Goal: Task Accomplishment & Management: Manage account settings

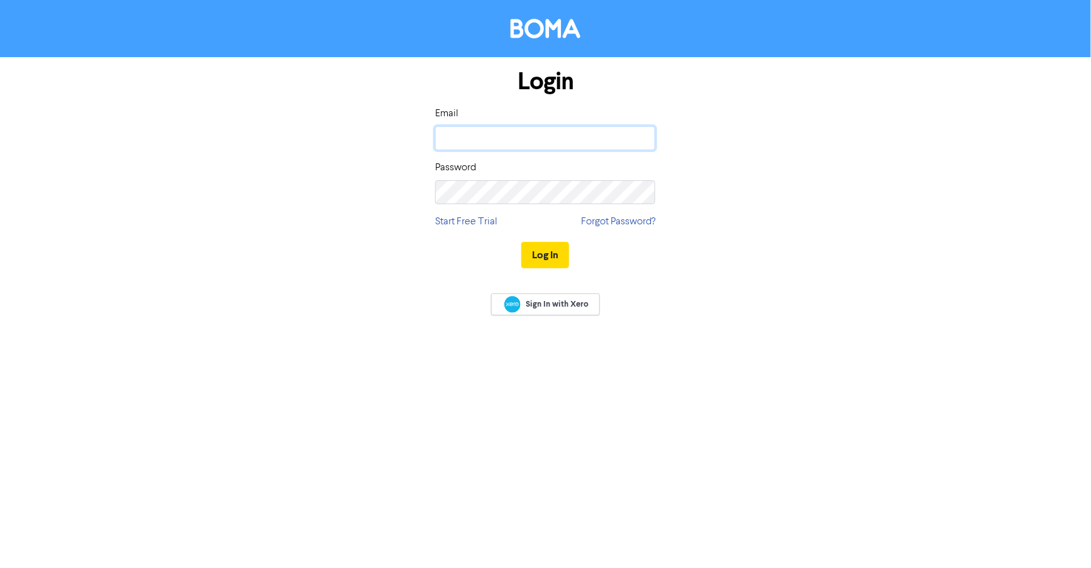
type input "[EMAIL_ADDRESS][DOMAIN_NAME]"
click at [547, 262] on button "Log In" at bounding box center [545, 255] width 48 height 26
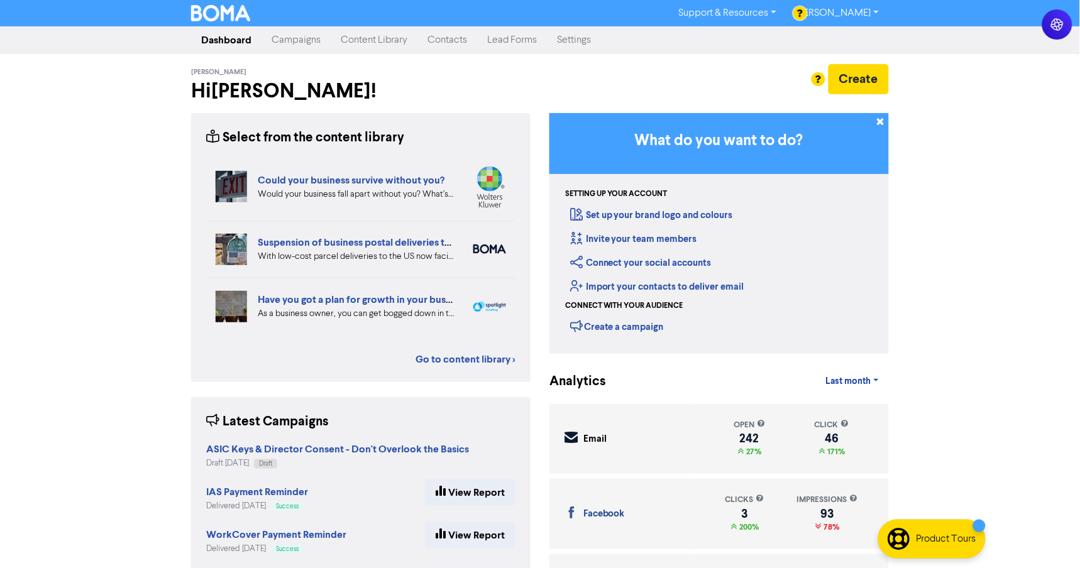
click at [294, 45] on link "Campaigns" at bounding box center [296, 40] width 69 height 25
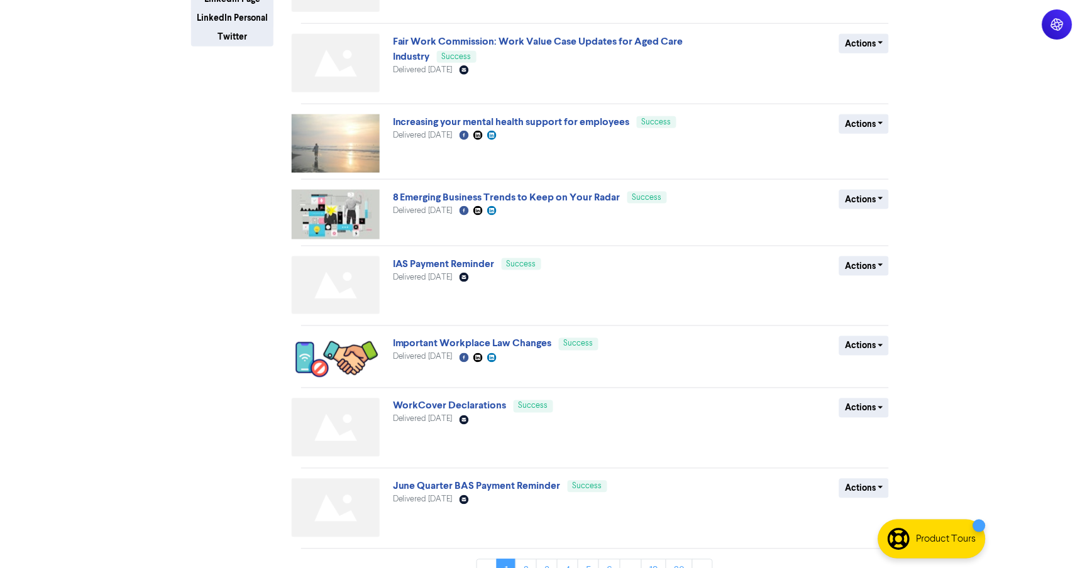
scroll to position [335, 0]
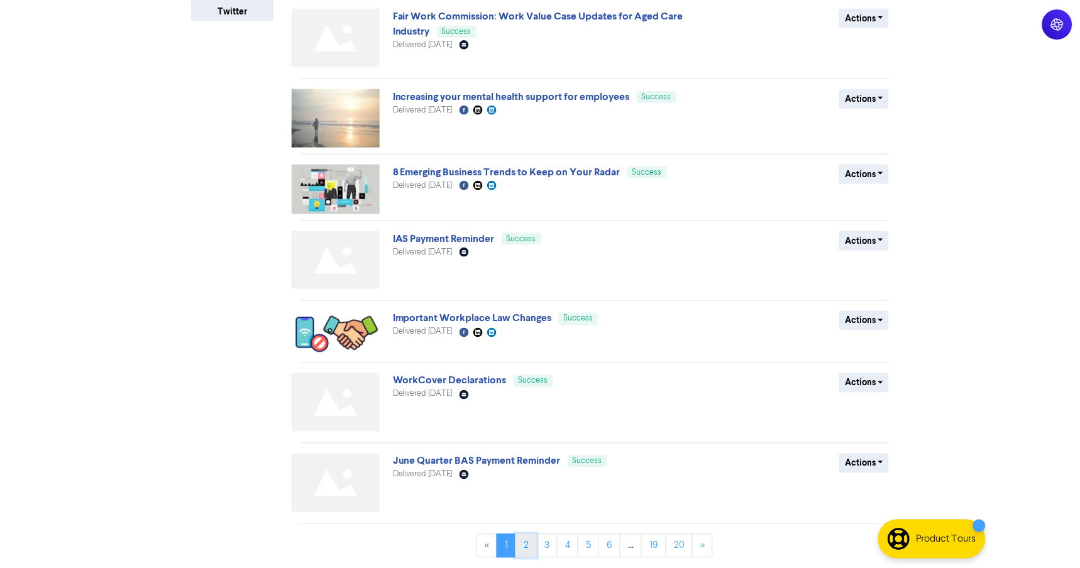
click at [525, 550] on link "2" at bounding box center [525, 546] width 21 height 24
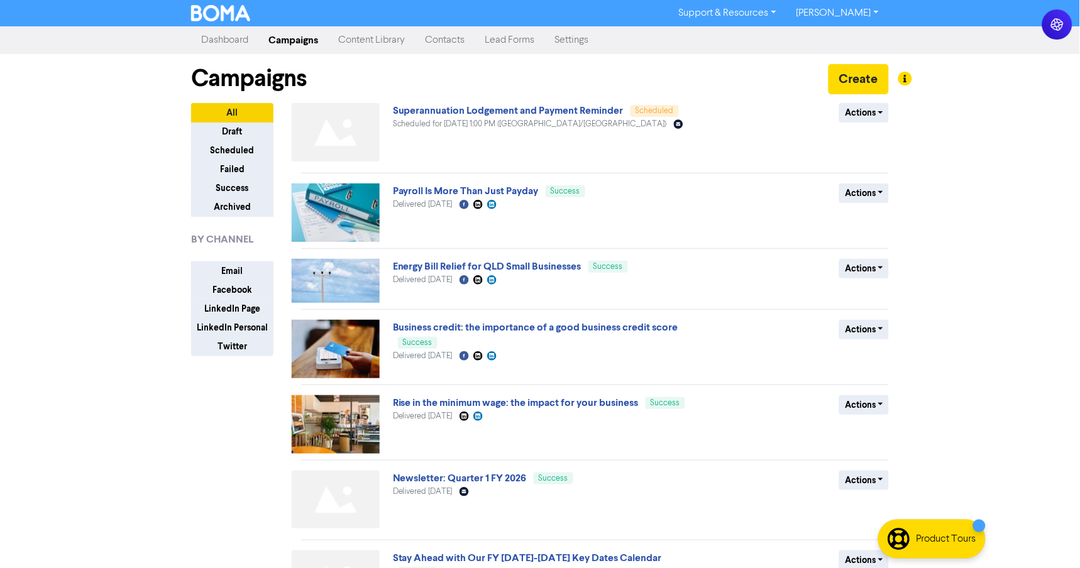
scroll to position [338, 0]
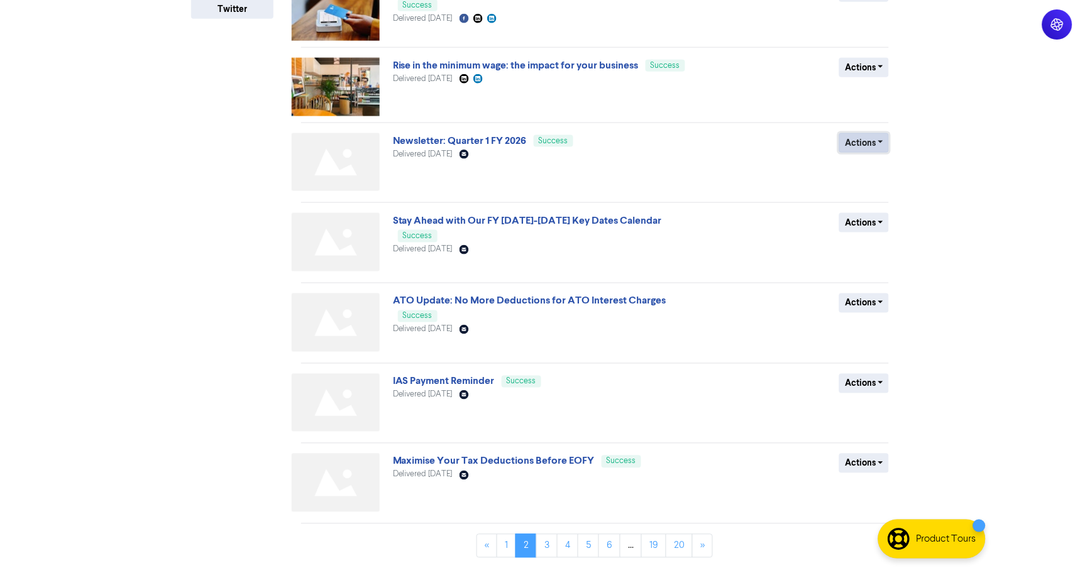
click at [885, 136] on button "Actions" at bounding box center [864, 142] width 50 height 19
click at [871, 170] on button "Duplicate" at bounding box center [889, 170] width 99 height 20
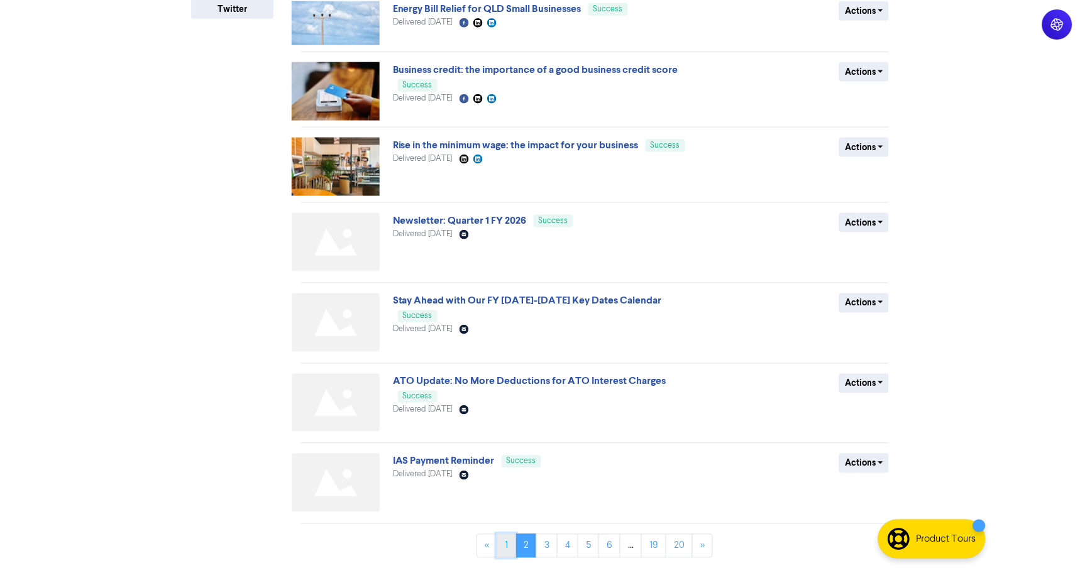
click at [504, 543] on link "1" at bounding box center [506, 546] width 19 height 24
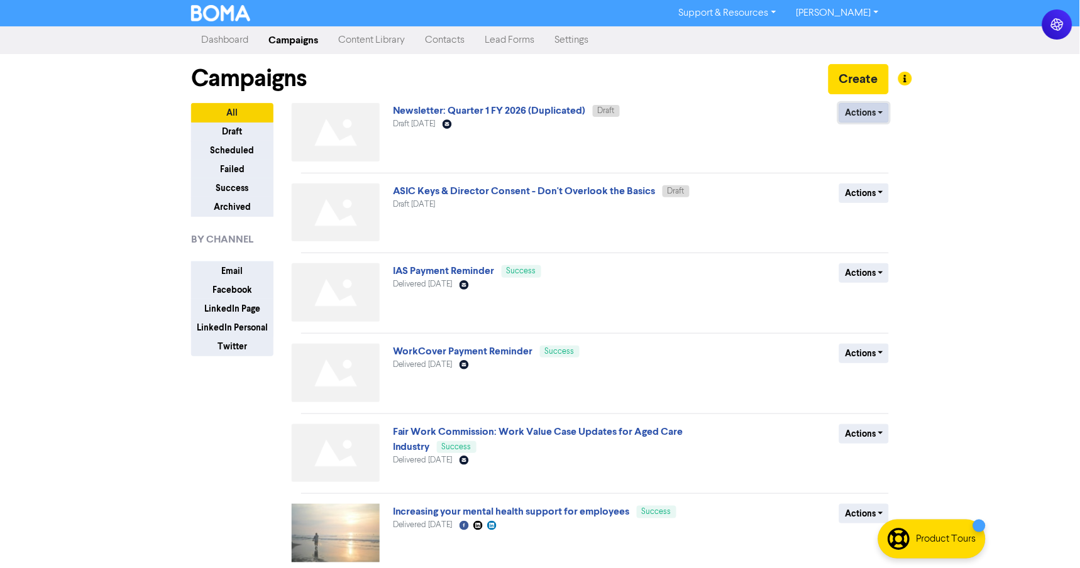
click at [864, 116] on button "Actions" at bounding box center [864, 112] width 50 height 19
click at [874, 180] on button "Rename" at bounding box center [889, 180] width 99 height 20
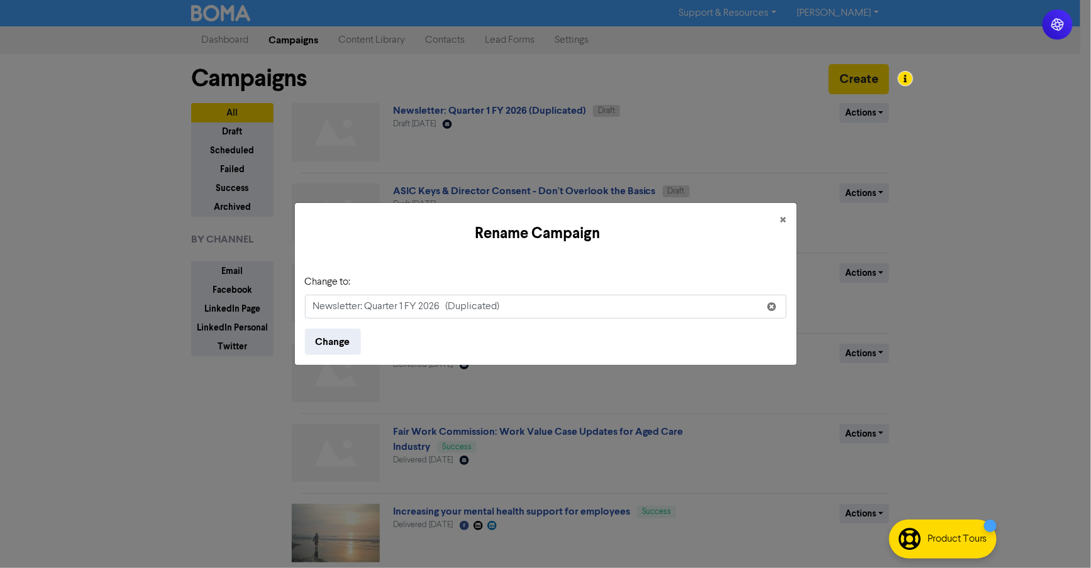
click at [403, 305] on input "Newsletter: Quarter 1 FY 2026 (Duplicated)" at bounding box center [546, 307] width 482 height 24
type input "Newsletter: Quarter 2 FY 2026 (Duplicated)"
click at [312, 341] on button "Change" at bounding box center [333, 342] width 56 height 26
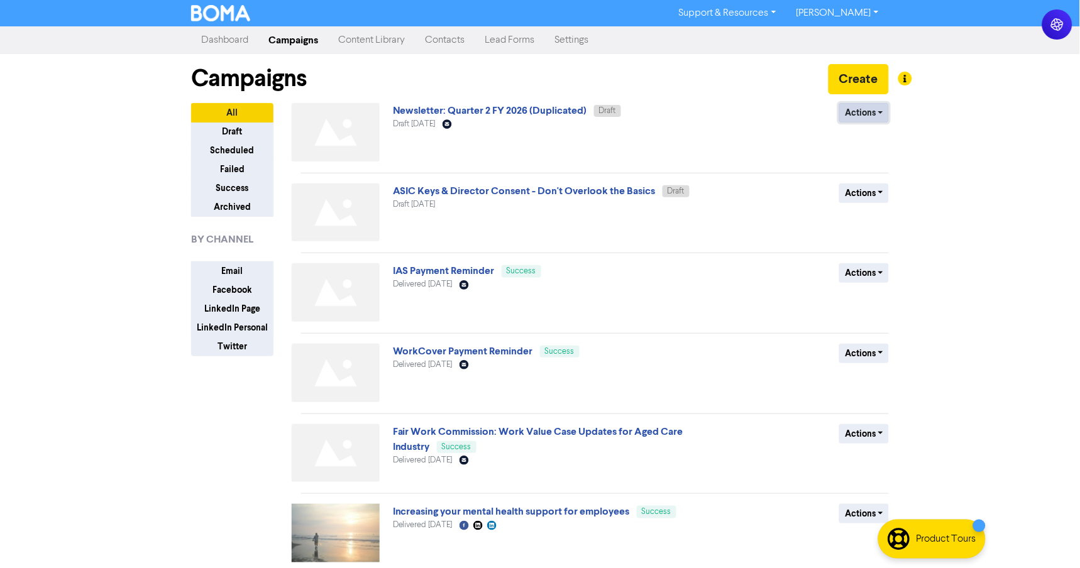
click at [845, 114] on button "Actions" at bounding box center [864, 112] width 50 height 19
click at [863, 182] on button "Rename" at bounding box center [889, 180] width 99 height 20
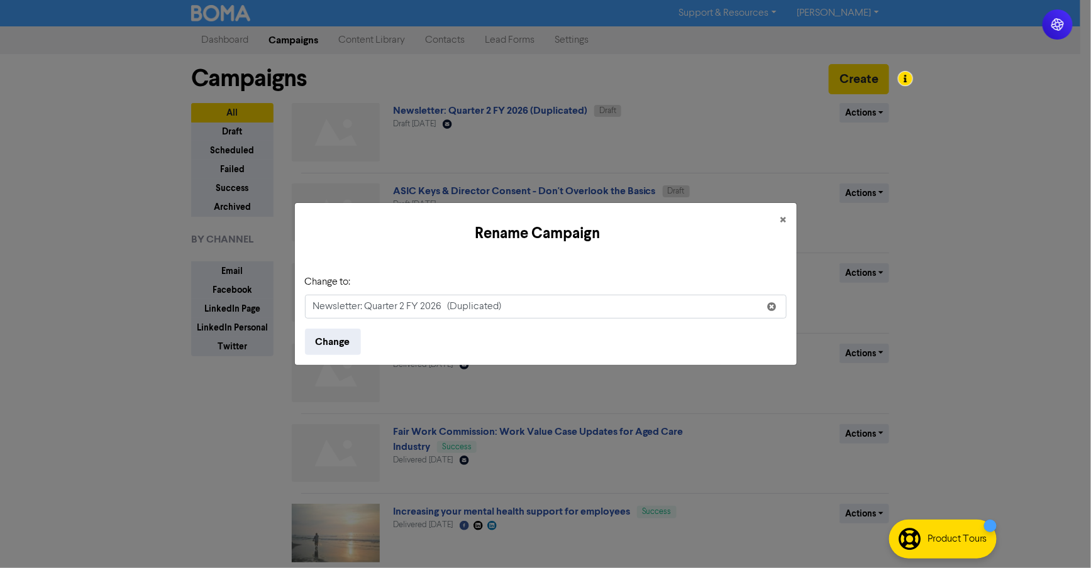
drag, startPoint x: 514, startPoint y: 303, endPoint x: 448, endPoint y: 309, distance: 66.3
click at [448, 309] on input "Newsletter: Quarter 2 FY 2026 (Duplicated)" at bounding box center [546, 307] width 482 height 24
type input "Newsletter: Quarter 2 FY 2026"
click at [324, 351] on button "Change" at bounding box center [333, 342] width 56 height 26
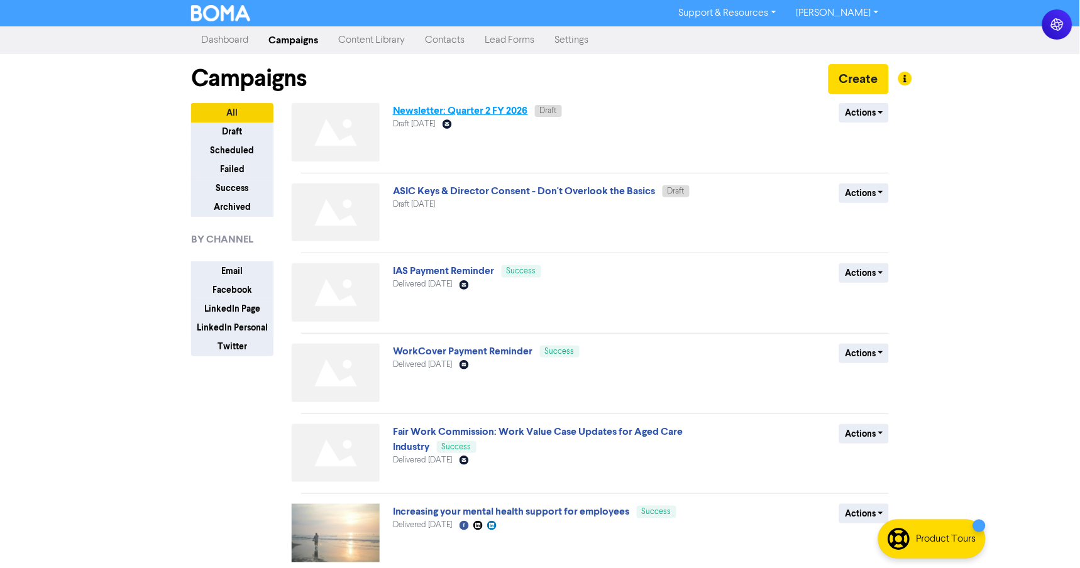
click at [431, 109] on link "Newsletter: Quarter 2 FY 2026" at bounding box center [460, 110] width 135 height 13
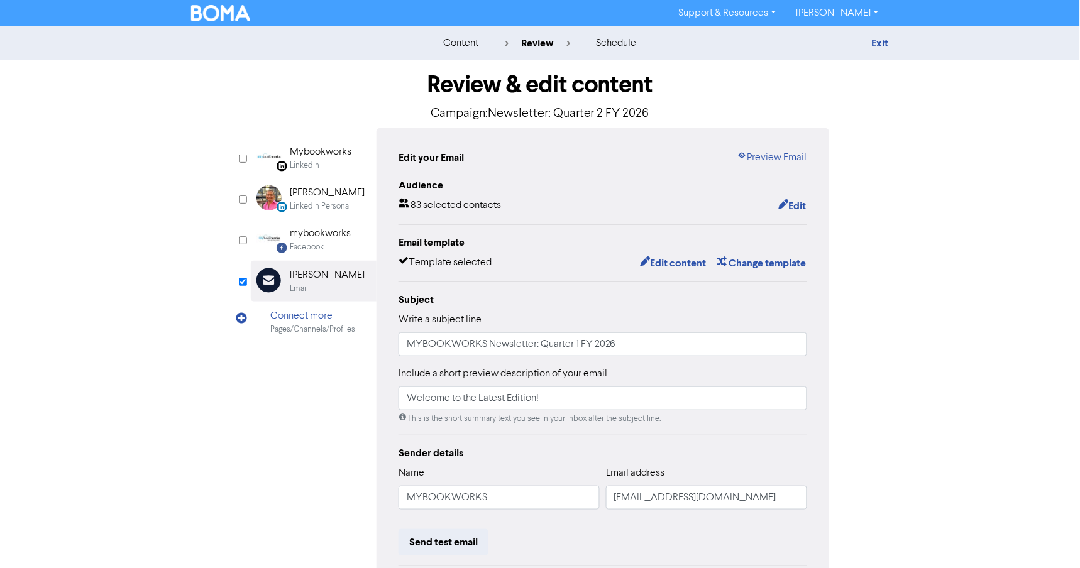
scroll to position [70, 0]
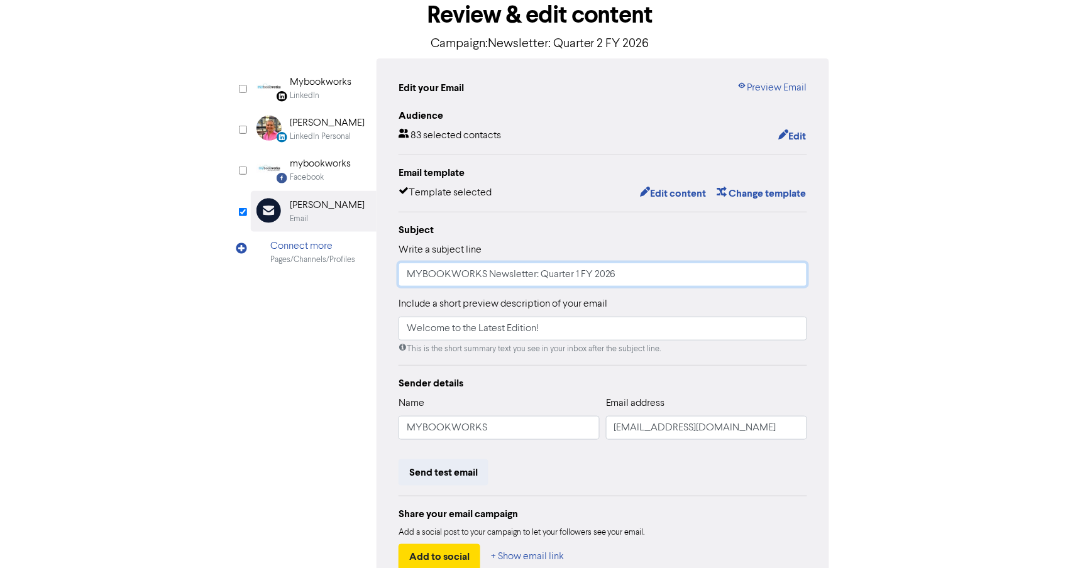
click at [576, 277] on input "MYBOOKWORKS Newsletter: Quarter 1 FY 2026" at bounding box center [603, 275] width 409 height 24
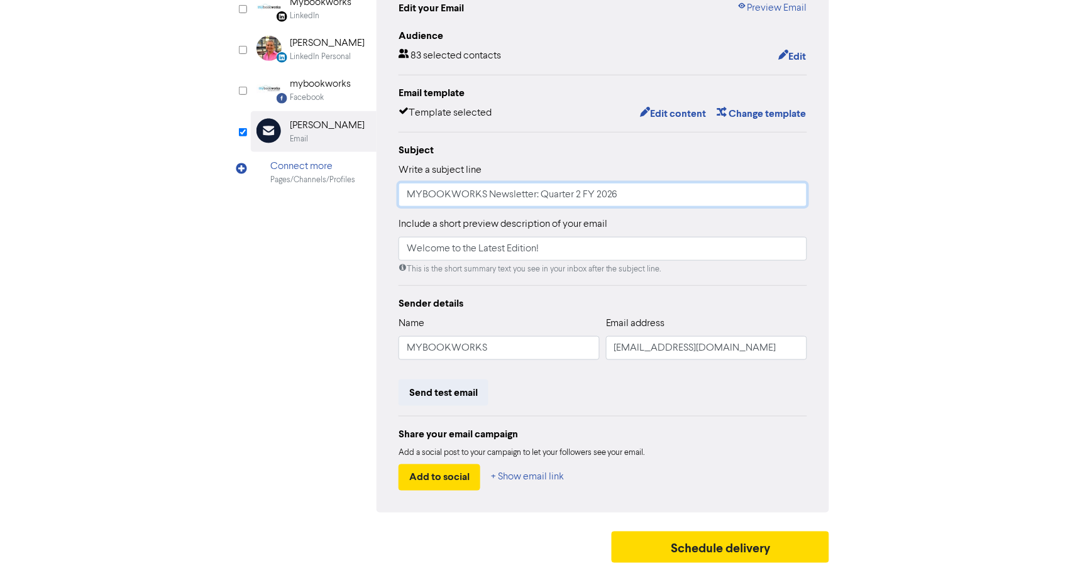
scroll to position [151, 0]
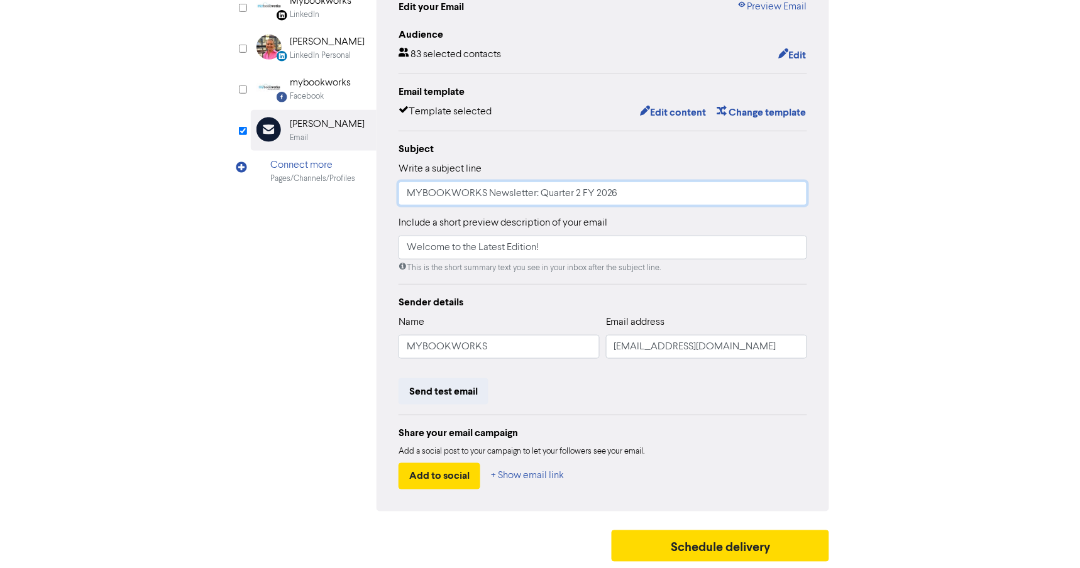
type input "MYBOOKWORKS Newsletter: Quarter 2 FY 2026"
click at [289, 331] on div "LinkedIn Page Created with Sketch. Mybookworks LinkedIn LinkedIn Personal Creat…" at bounding box center [540, 244] width 578 height 534
click at [939, 231] on div "content review schedule Exit Review & edit content Campaign: Newsletter: Quarte…" at bounding box center [540, 222] width 1080 height 693
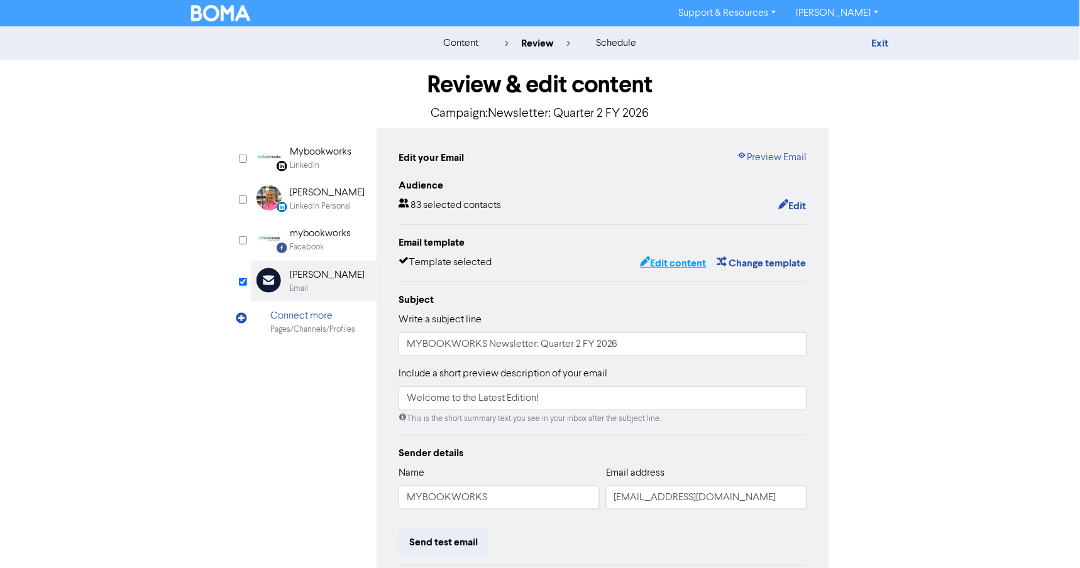
click at [669, 258] on button "Edit content" at bounding box center [673, 263] width 67 height 16
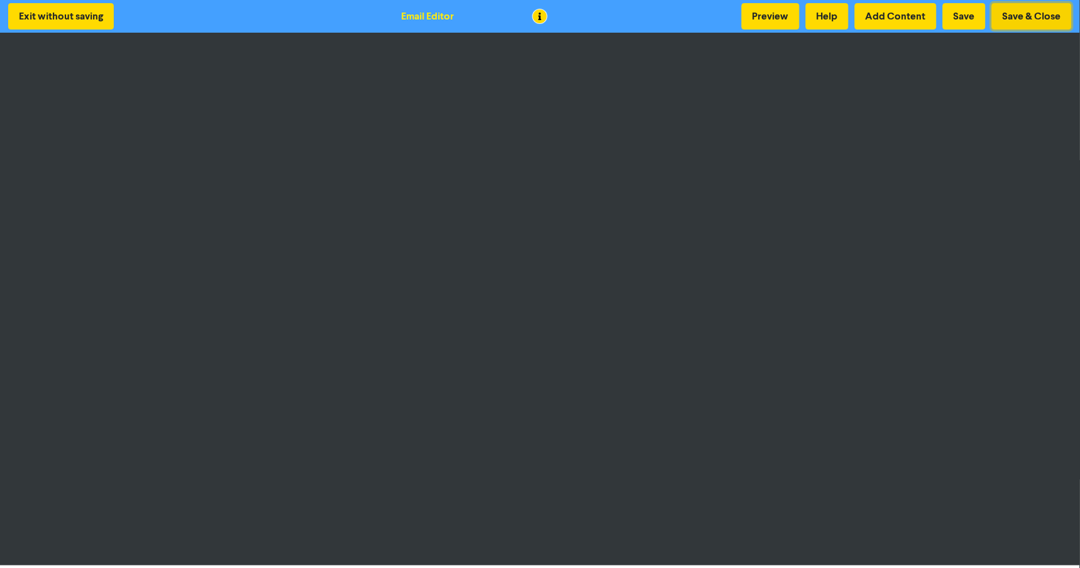
click at [1039, 14] on button "Save & Close" at bounding box center [1032, 16] width 80 height 26
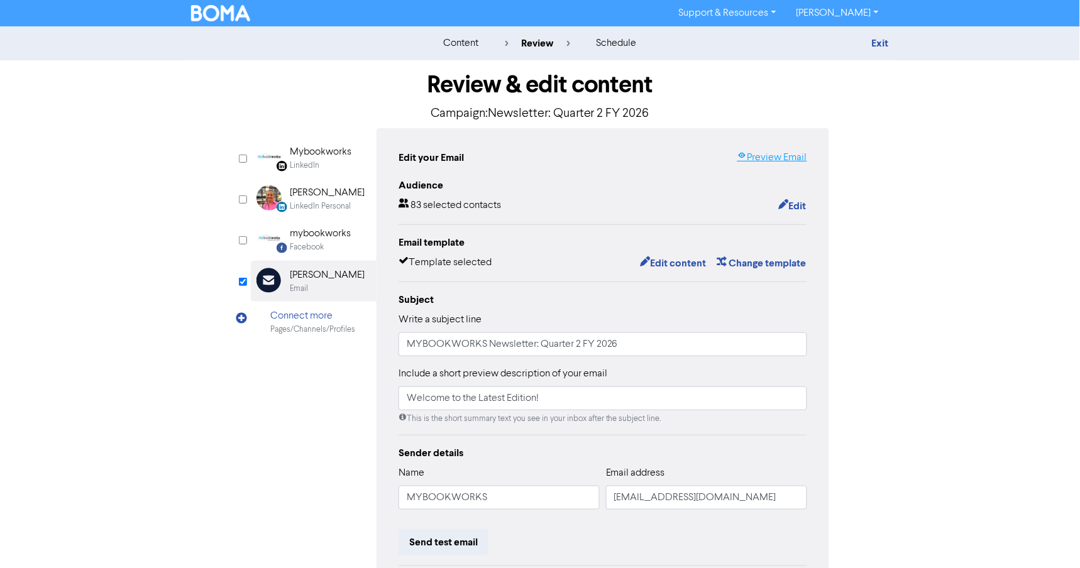
click at [790, 158] on link "Preview Email" at bounding box center [772, 157] width 70 height 15
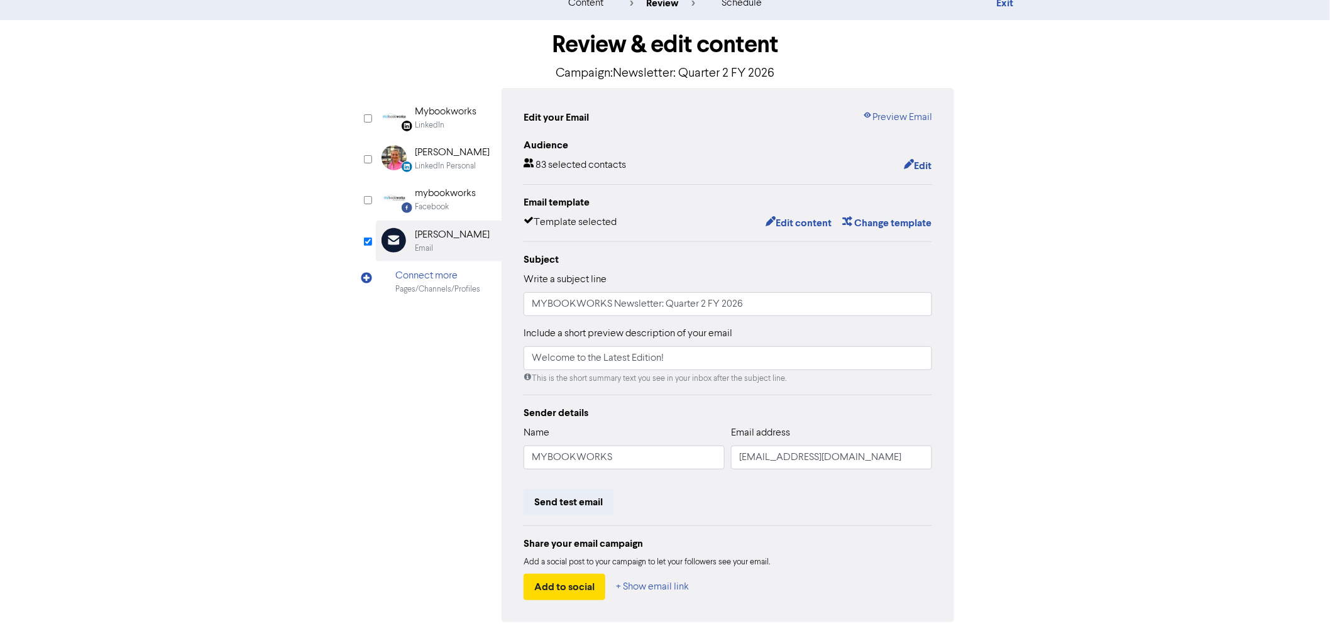
scroll to position [83, 0]
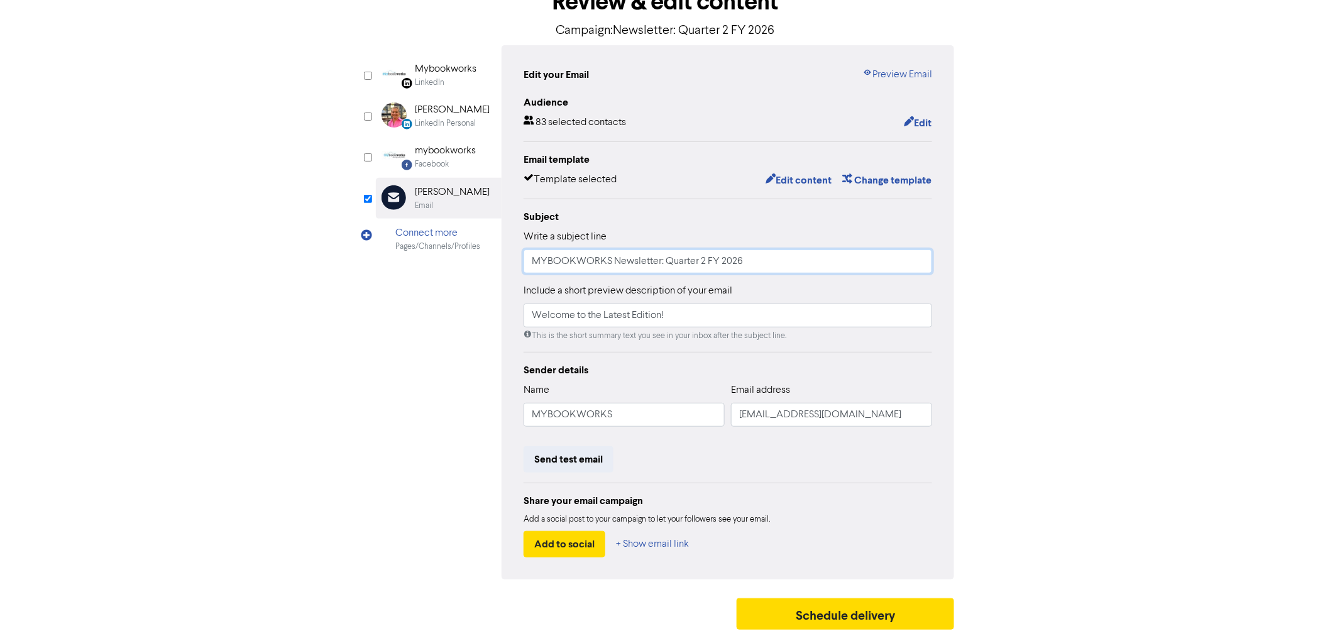
drag, startPoint x: 613, startPoint y: 263, endPoint x: 751, endPoint y: 256, distance: 137.8
click at [751, 256] on input "MYBOOKWORKS Newsletter: Quarter 2 FY 2026" at bounding box center [728, 262] width 409 height 24
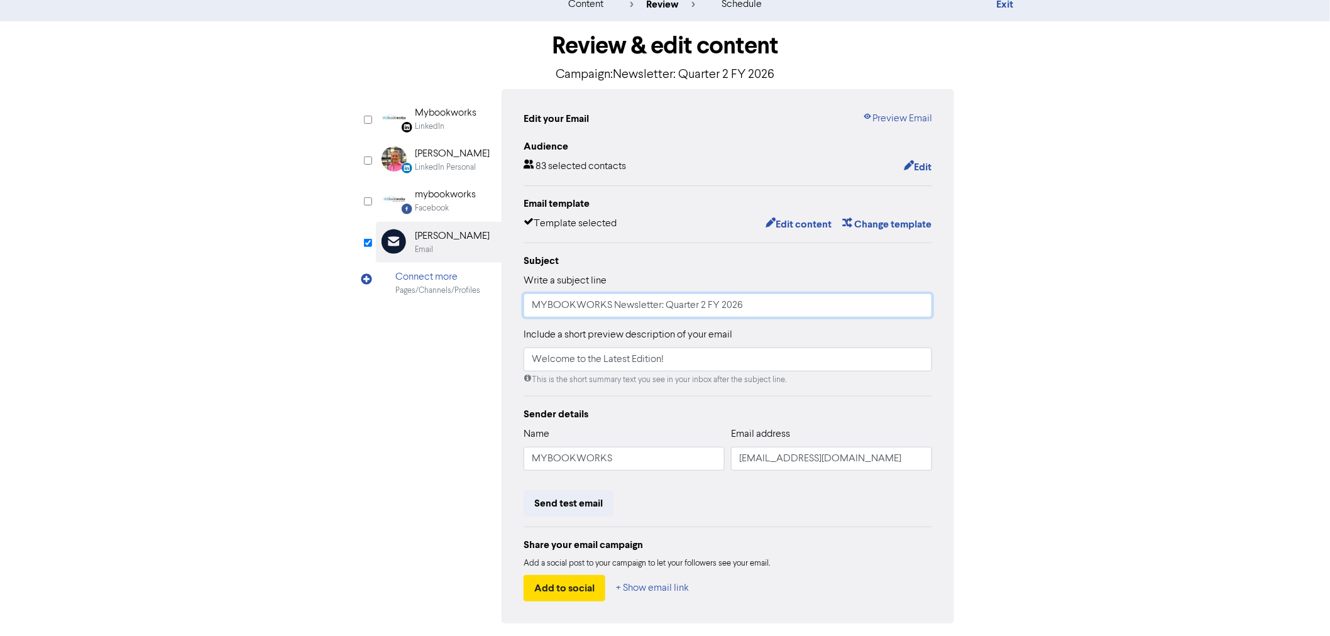
scroll to position [0, 0]
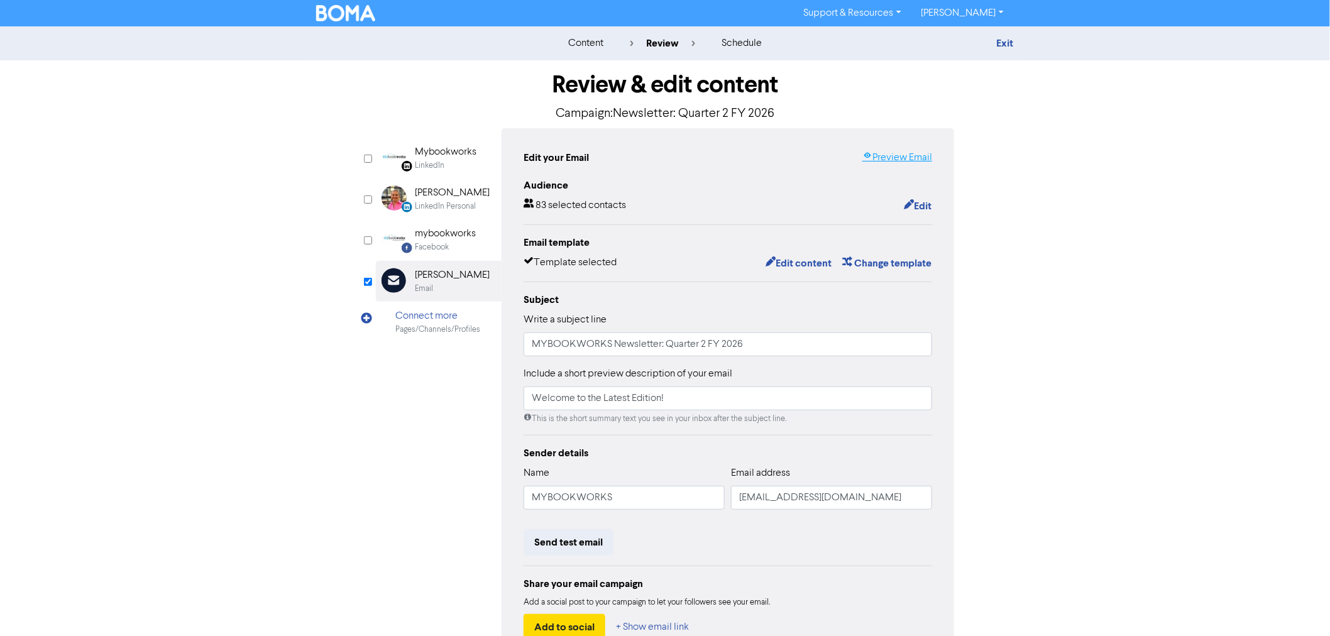
click at [922, 161] on link "Preview Email" at bounding box center [898, 157] width 70 height 15
click at [998, 41] on link "Exit" at bounding box center [1005, 43] width 17 height 13
